Goal: Task Accomplishment & Management: Manage account settings

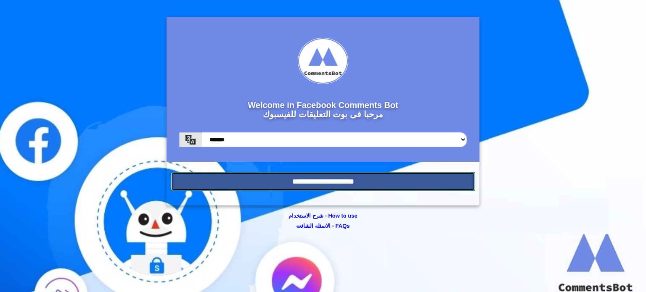
click at [388, 184] on input "**********" at bounding box center [323, 181] width 304 height 19
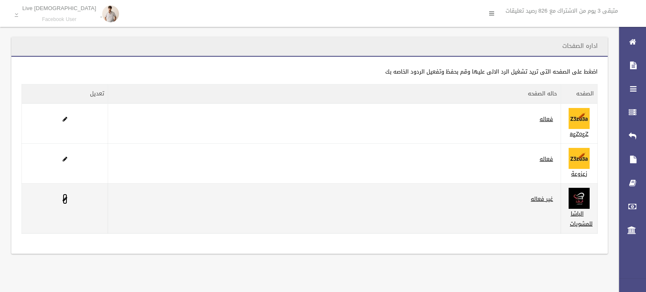
click at [64, 198] on span at bounding box center [65, 198] width 5 height 5
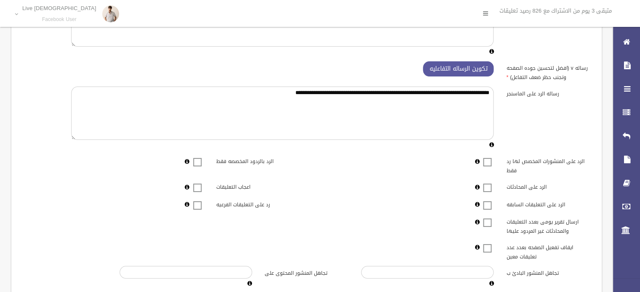
scroll to position [84, 0]
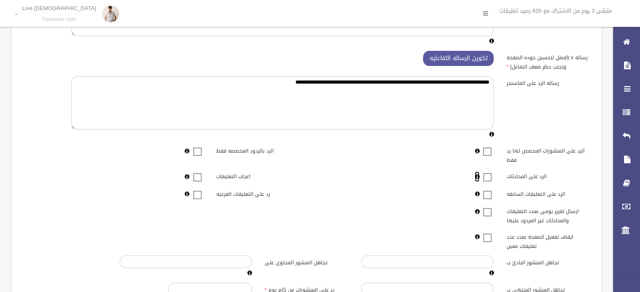
click at [476, 176] on icon at bounding box center [476, 176] width 5 height 5
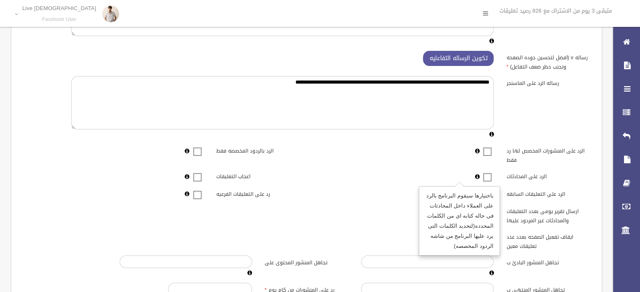
click at [486, 172] on span at bounding box center [487, 172] width 13 height 0
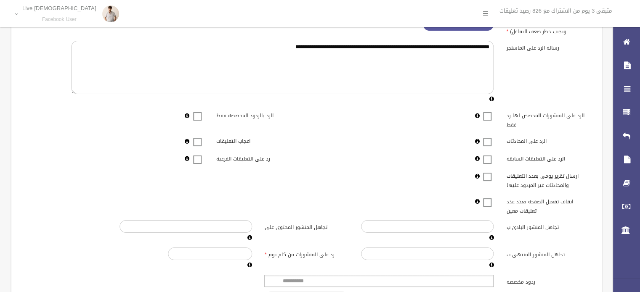
scroll to position [119, 0]
click at [484, 154] on span at bounding box center [487, 154] width 13 height 0
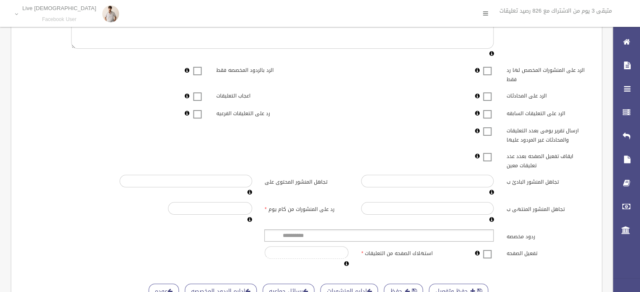
scroll to position [181, 0]
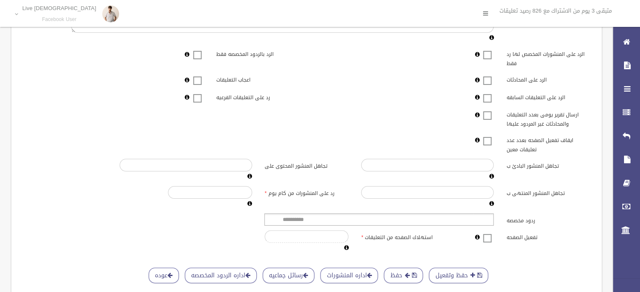
click at [489, 233] on span at bounding box center [487, 233] width 13 height 0
click at [480, 273] on span "button" at bounding box center [478, 276] width 5 height 6
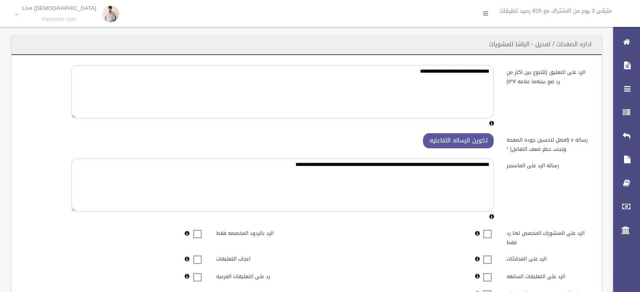
scroll to position [0, 0]
